Goal: Transaction & Acquisition: Purchase product/service

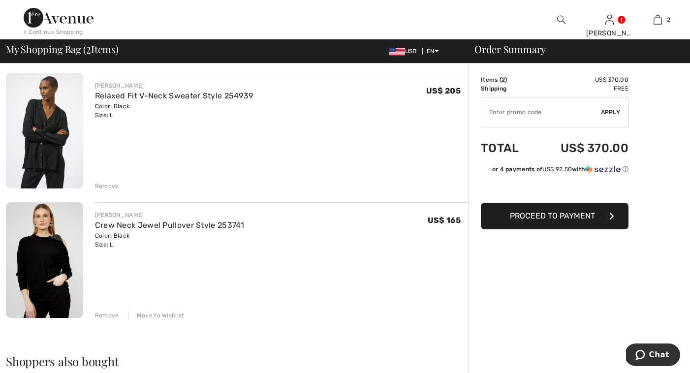
scroll to position [72, 0]
click at [105, 185] on div "Remove" at bounding box center [107, 185] width 24 height 9
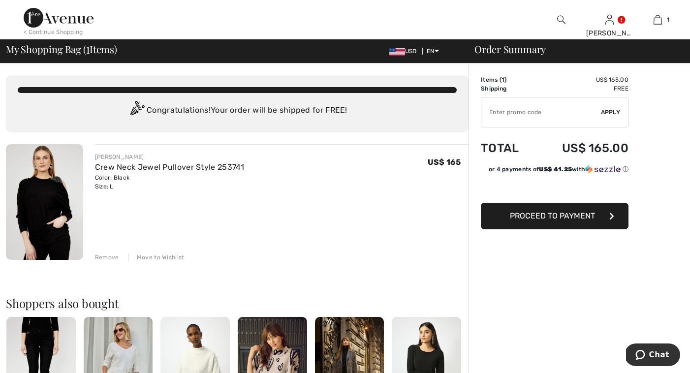
scroll to position [0, 0]
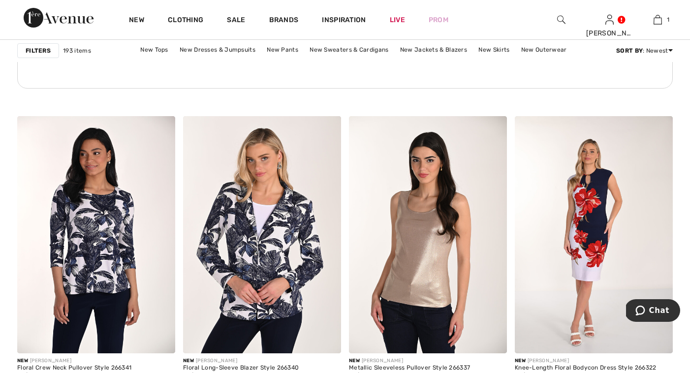
scroll to position [1221, 0]
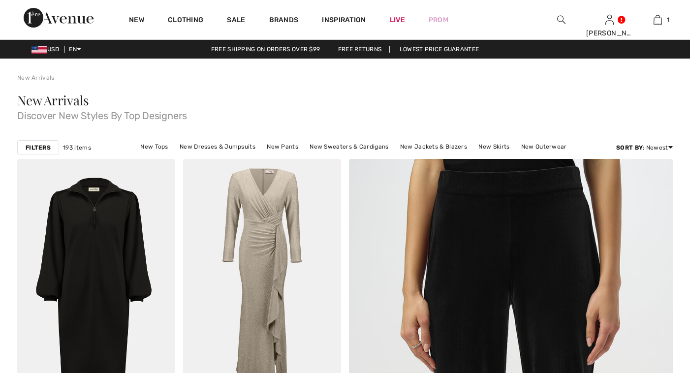
scroll to position [1221, 0]
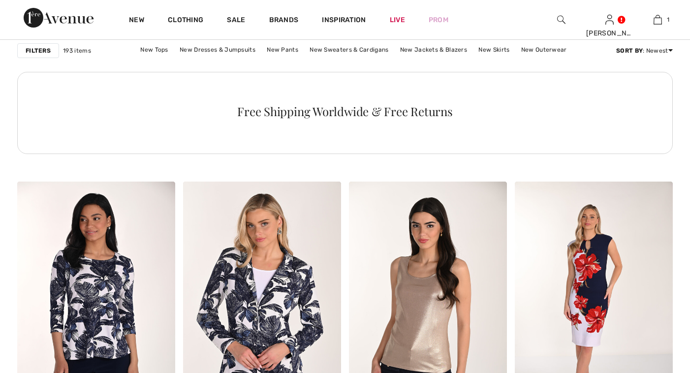
checkbox input "true"
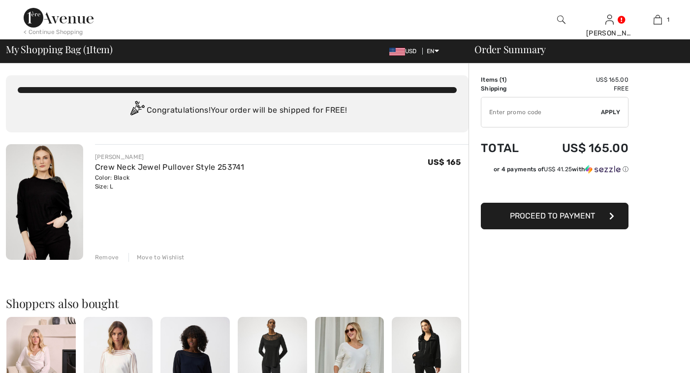
scroll to position [4, 0]
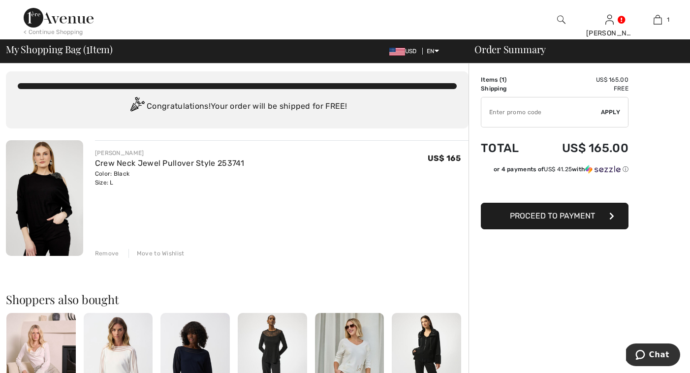
click at [529, 219] on span "Proceed to Payment" at bounding box center [552, 215] width 85 height 9
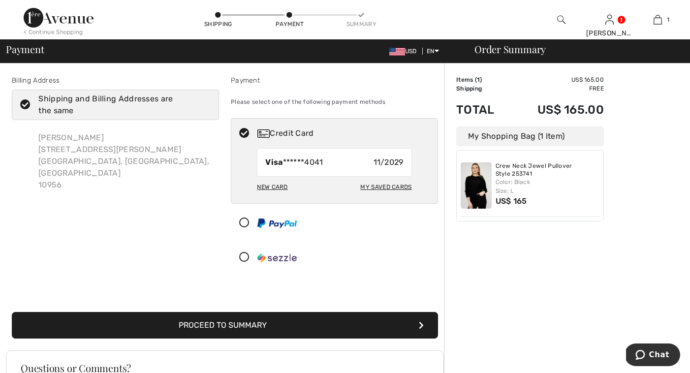
click at [254, 325] on button "Proceed to Summary" at bounding box center [225, 325] width 426 height 27
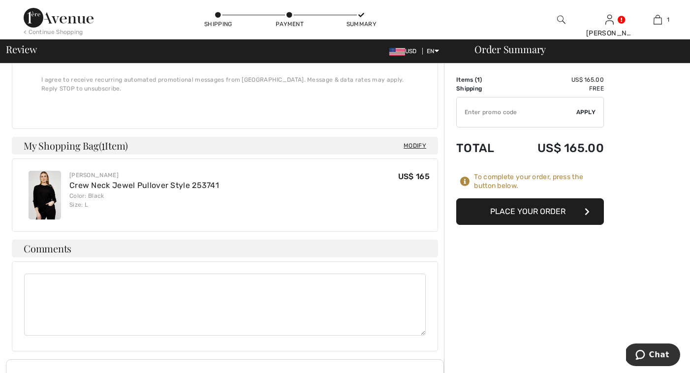
scroll to position [350, 0]
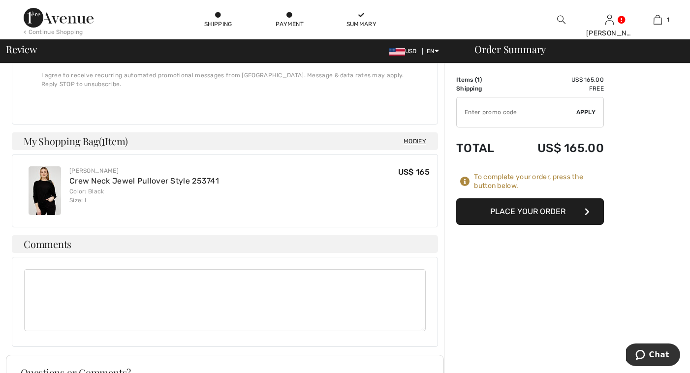
click at [51, 269] on textarea at bounding box center [224, 300] width 401 height 62
click at [112, 269] on textarea "No signature require. Package can be left at front door." at bounding box center [224, 300] width 401 height 62
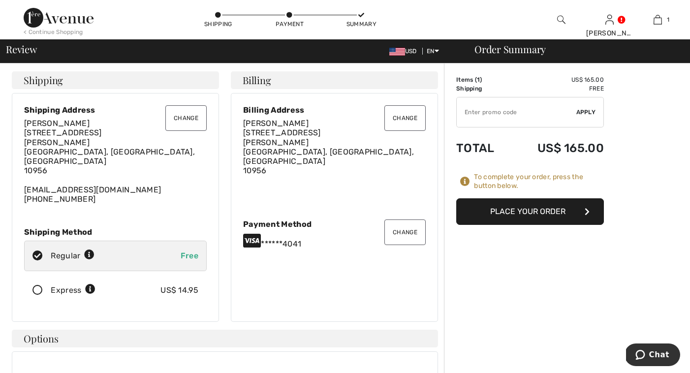
scroll to position [0, 0]
type textarea "No signature required. Package can be left at front door."
click at [507, 210] on button "Place Your Order" at bounding box center [530, 211] width 148 height 27
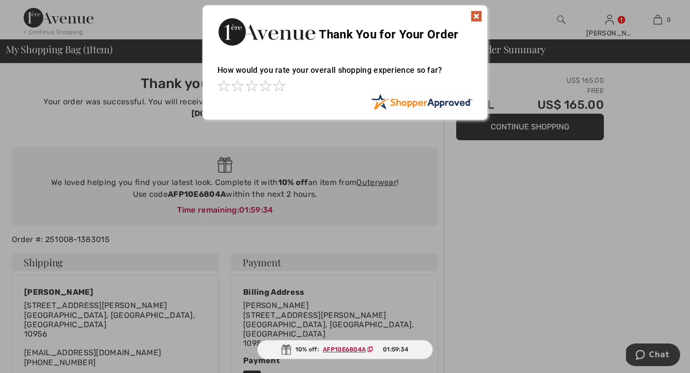
click at [474, 14] on img at bounding box center [476, 16] width 12 height 12
